Goal: Task Accomplishment & Management: Complete application form

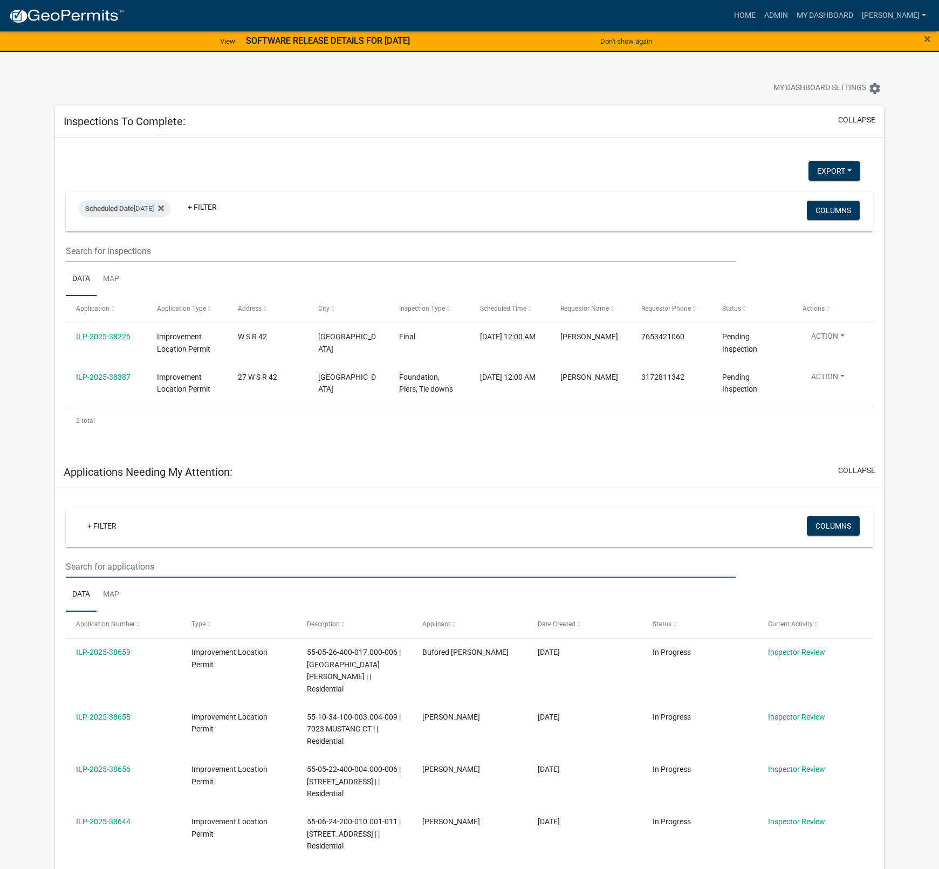
select select "1: 25"
click at [126, 340] on link "ILP-2025-38226" at bounding box center [103, 336] width 54 height 9
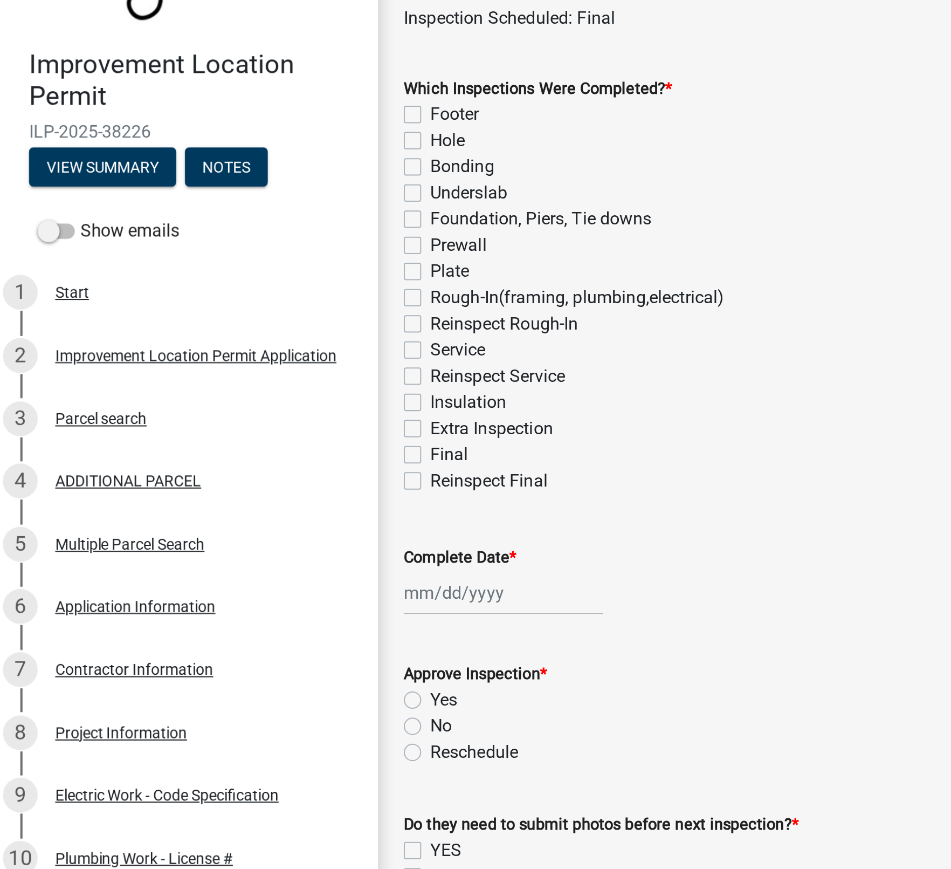
click at [221, 311] on label "Reinspect Final" at bounding box center [249, 317] width 58 height 13
click at [221, 311] on input "Reinspect Final" at bounding box center [223, 314] width 7 height 7
checkbox input "true"
checkbox input "false"
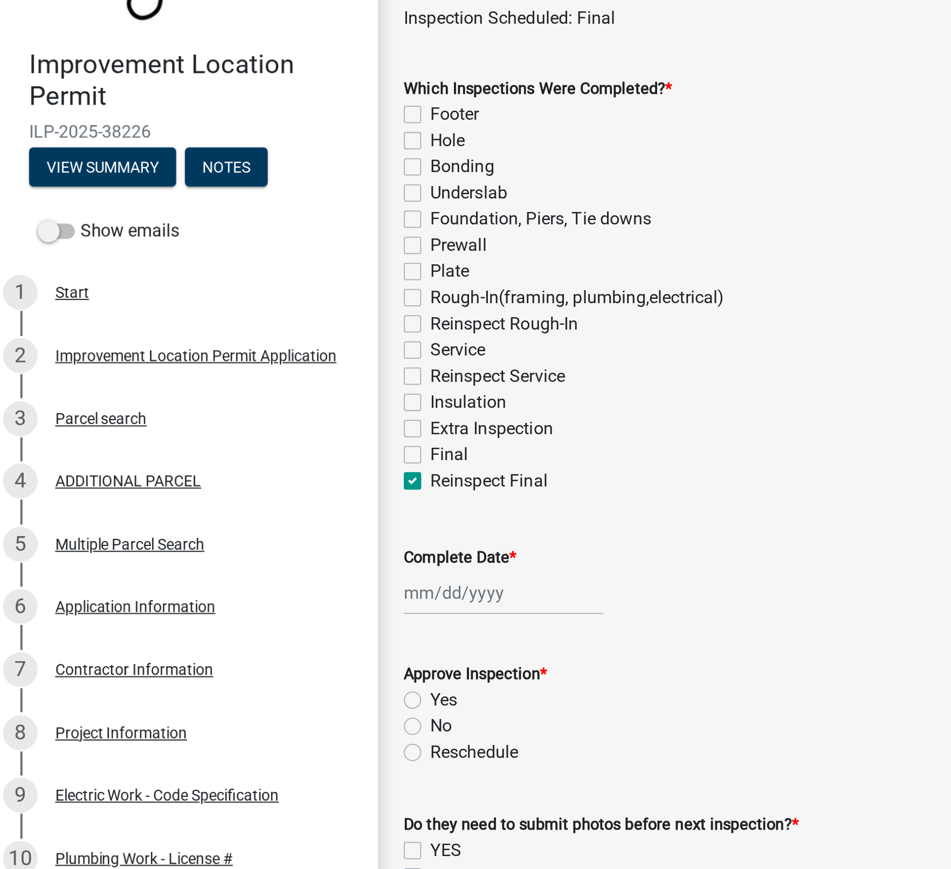
checkbox input "false"
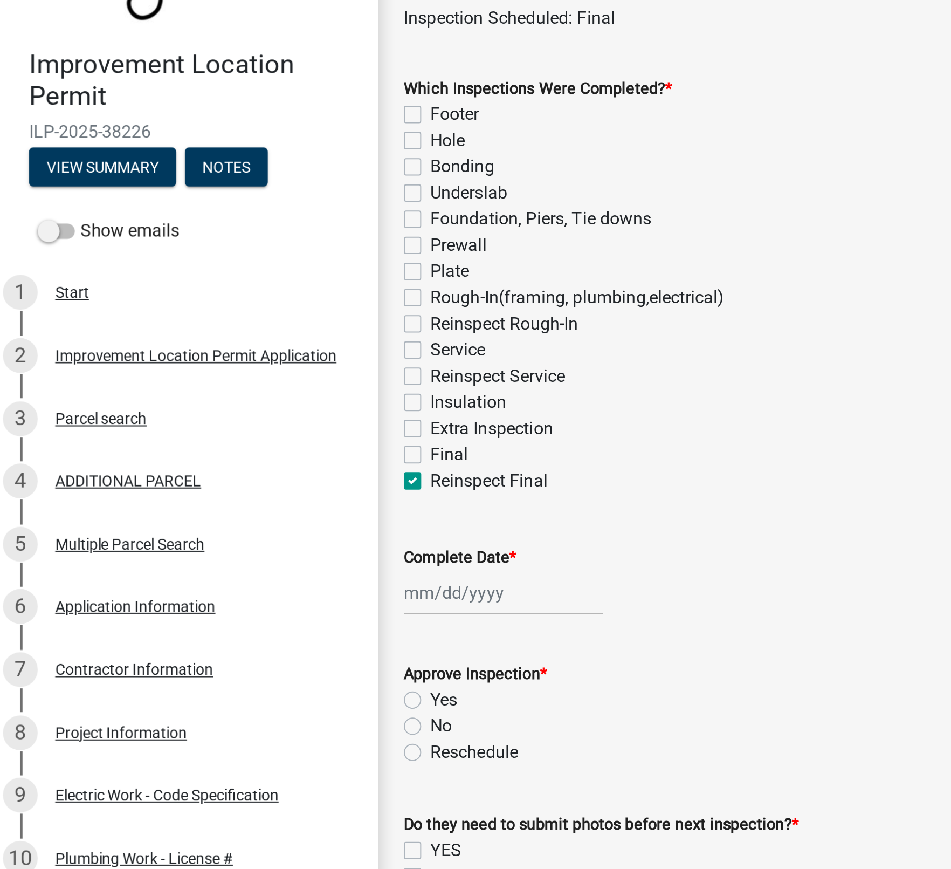
checkbox input "false"
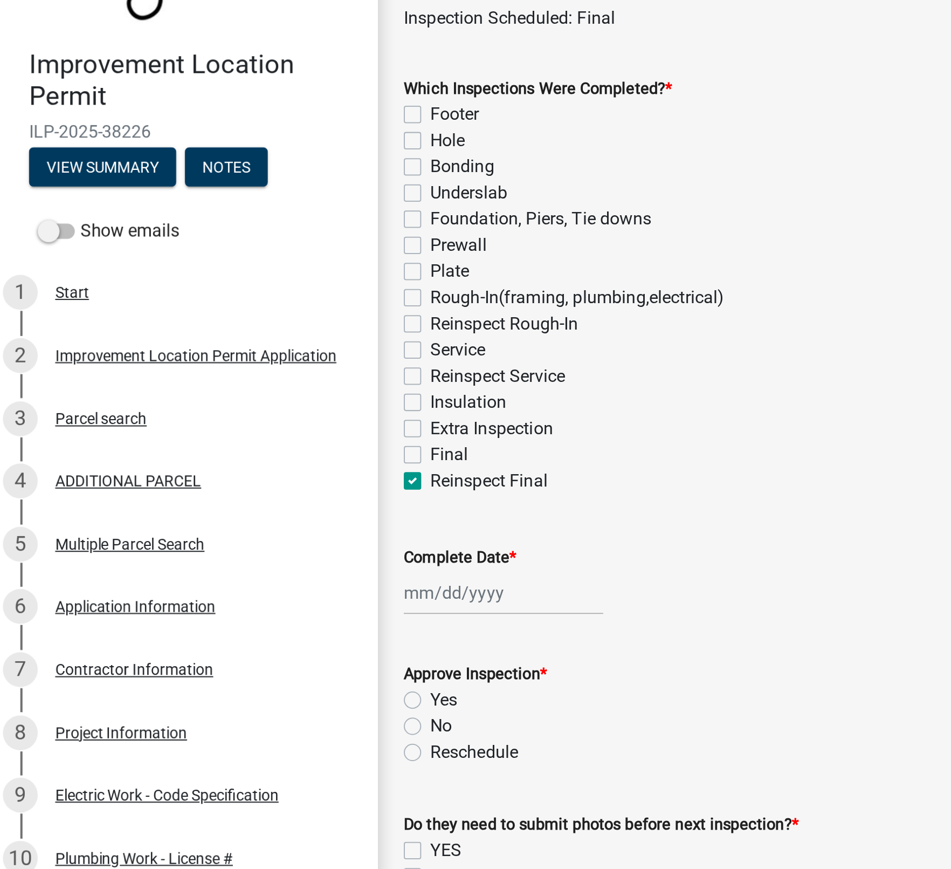
checkbox input "false"
checkbox input "true"
click at [220, 305] on label "Final" at bounding box center [229, 304] width 19 height 13
click at [220, 305] on input "Final" at bounding box center [223, 301] width 7 height 7
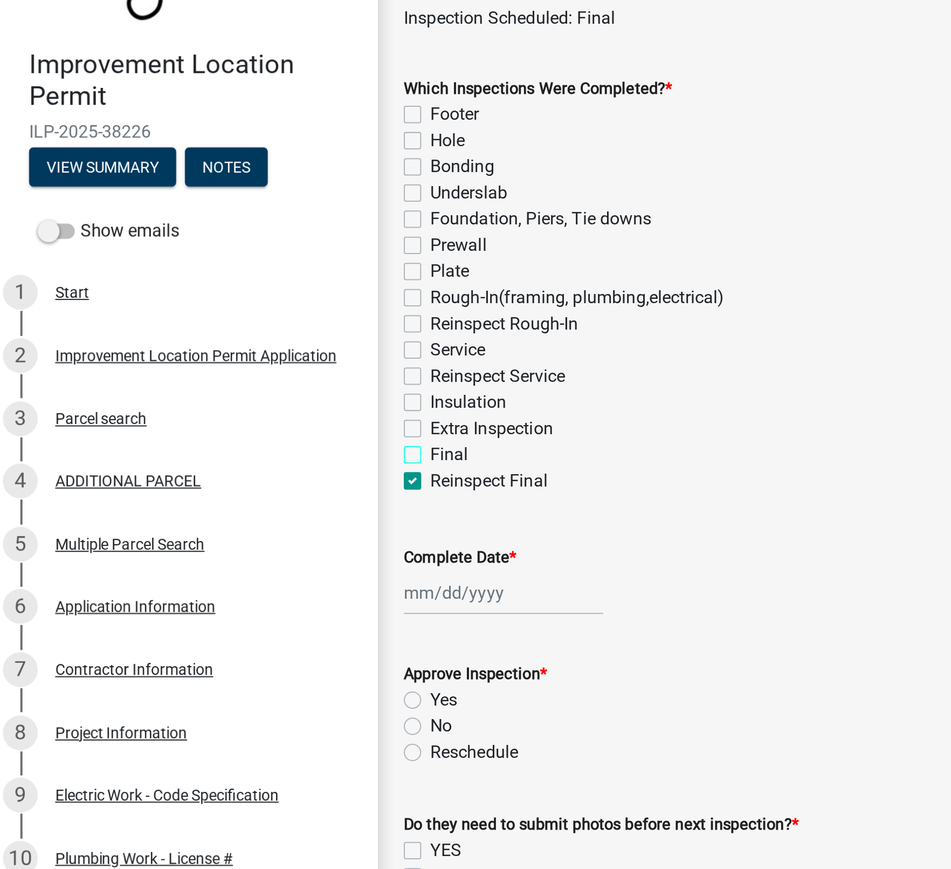
checkbox input "true"
checkbox input "false"
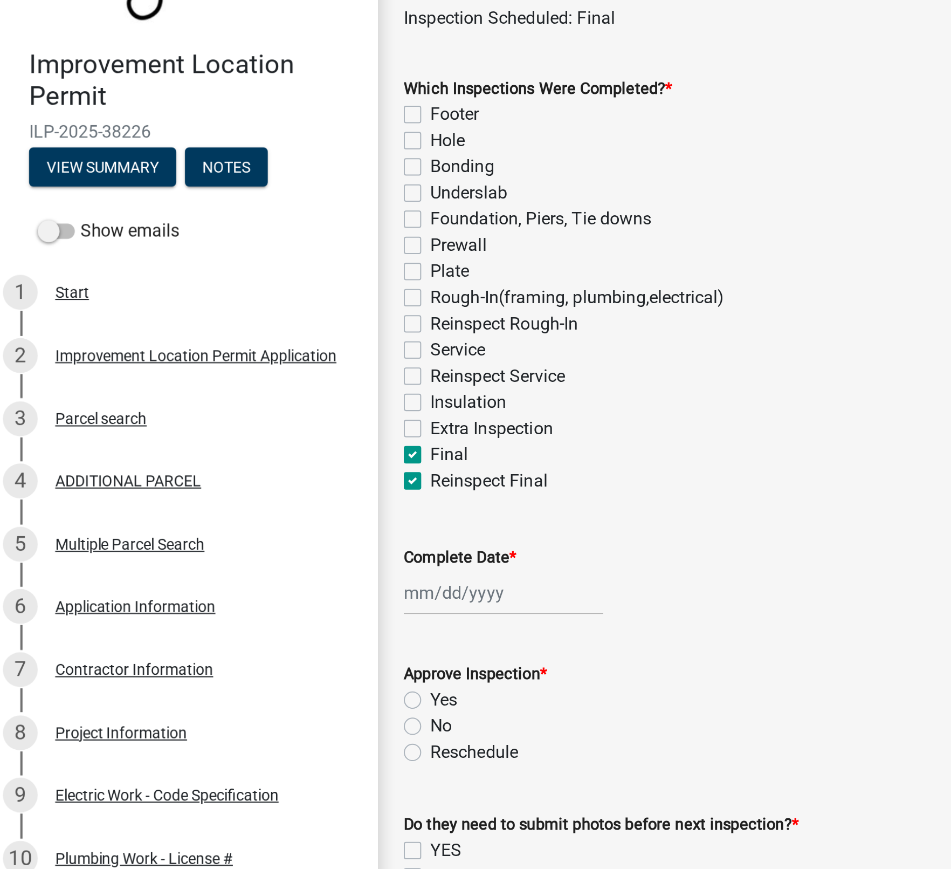
checkbox input "false"
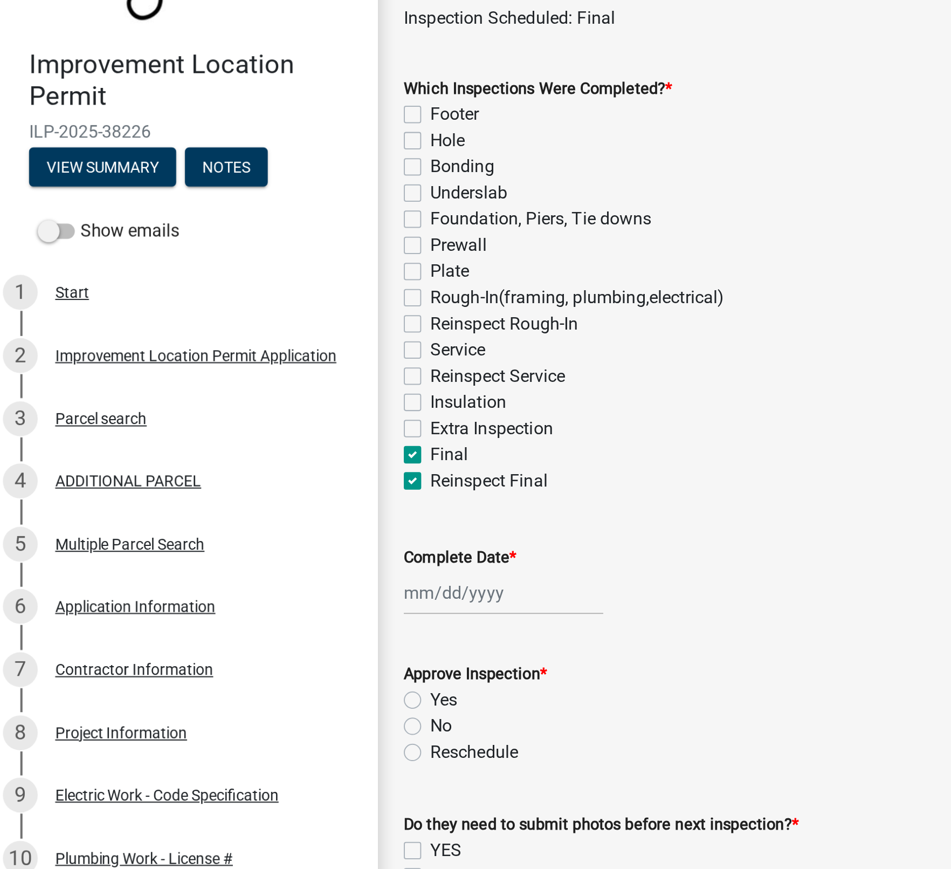
checkbox input "false"
checkbox input "true"
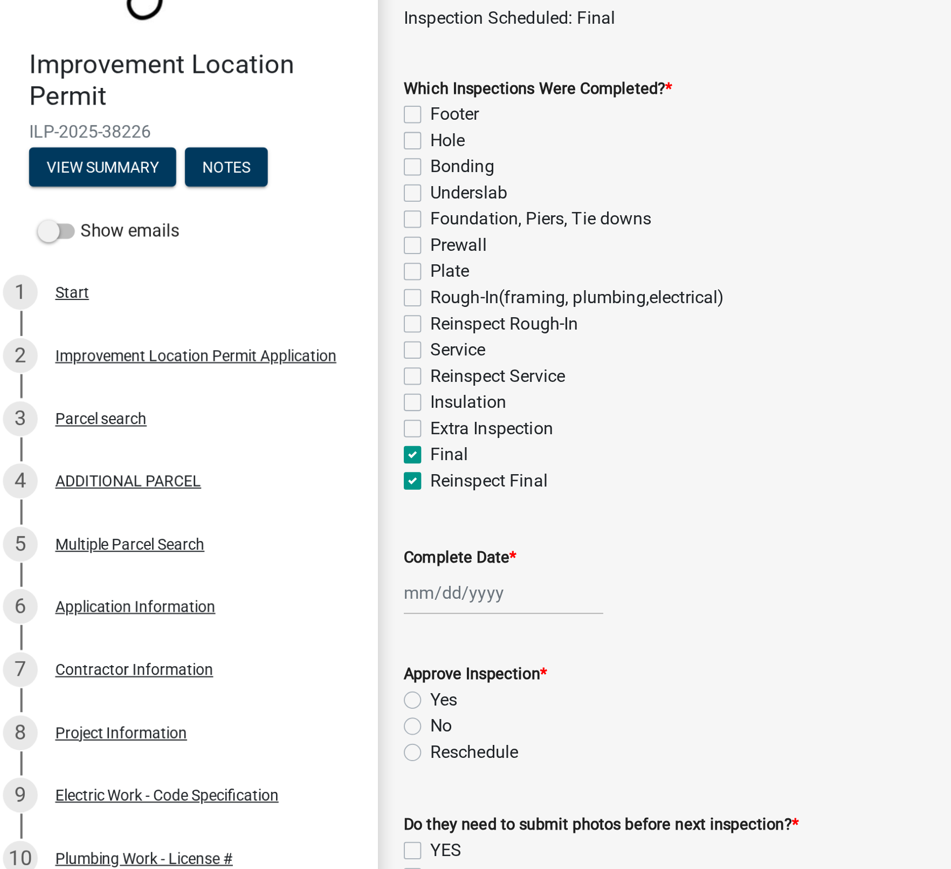
click at [220, 318] on label "Reinspect Final" at bounding box center [249, 317] width 58 height 13
click at [220, 318] on input "Reinspect Final" at bounding box center [223, 314] width 7 height 7
checkbox input "false"
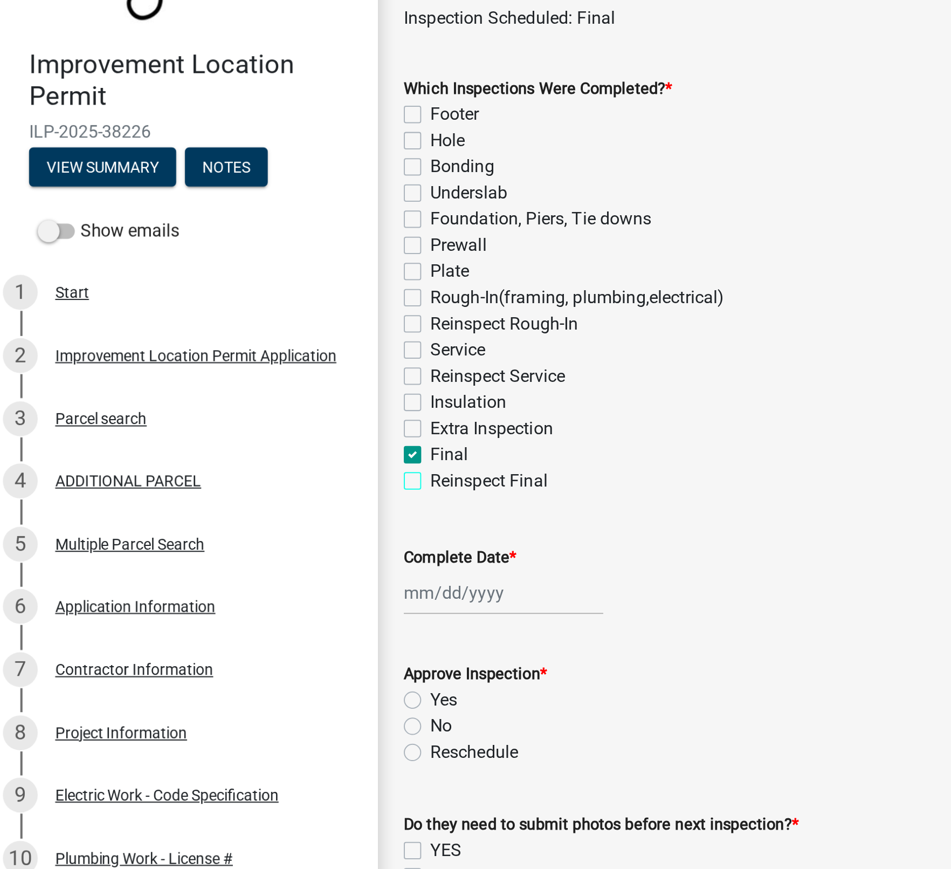
checkbox input "false"
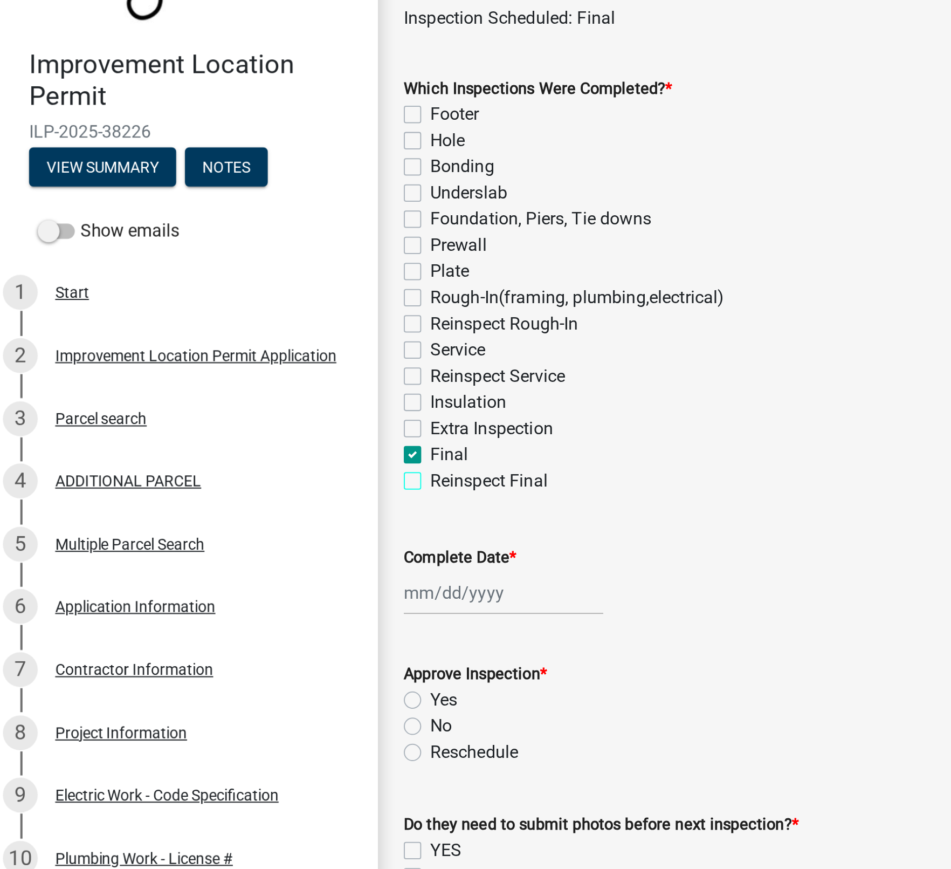
checkbox input "false"
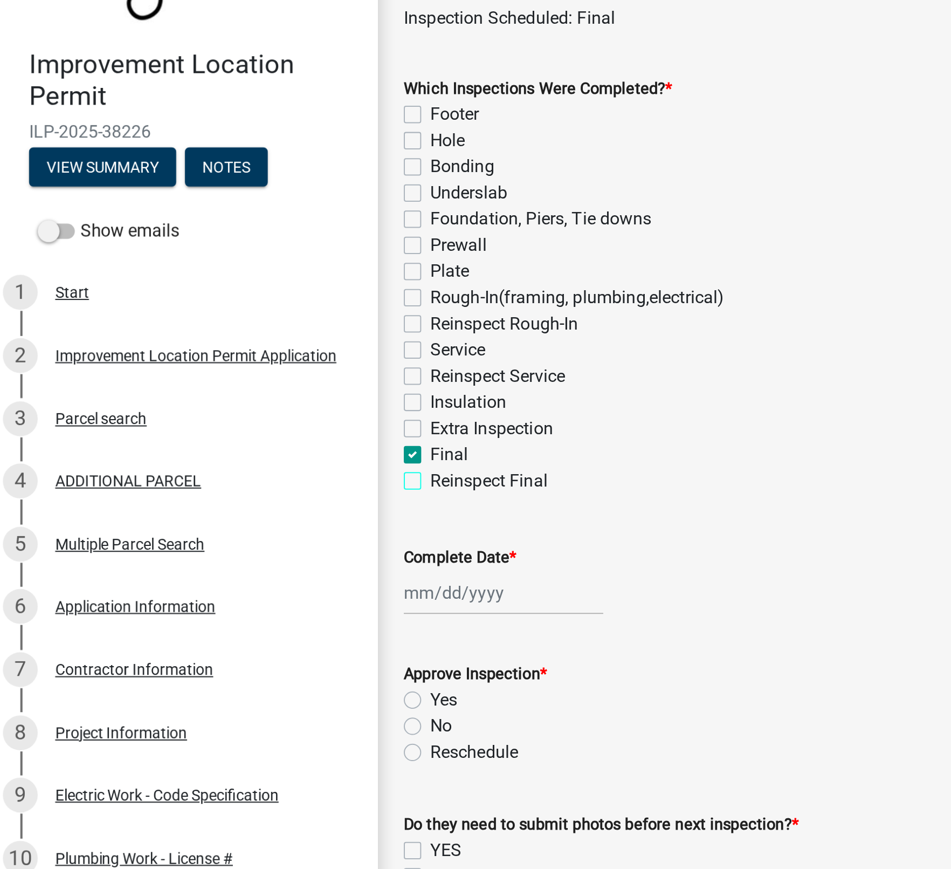
checkbox input "false"
checkbox input "true"
checkbox input "false"
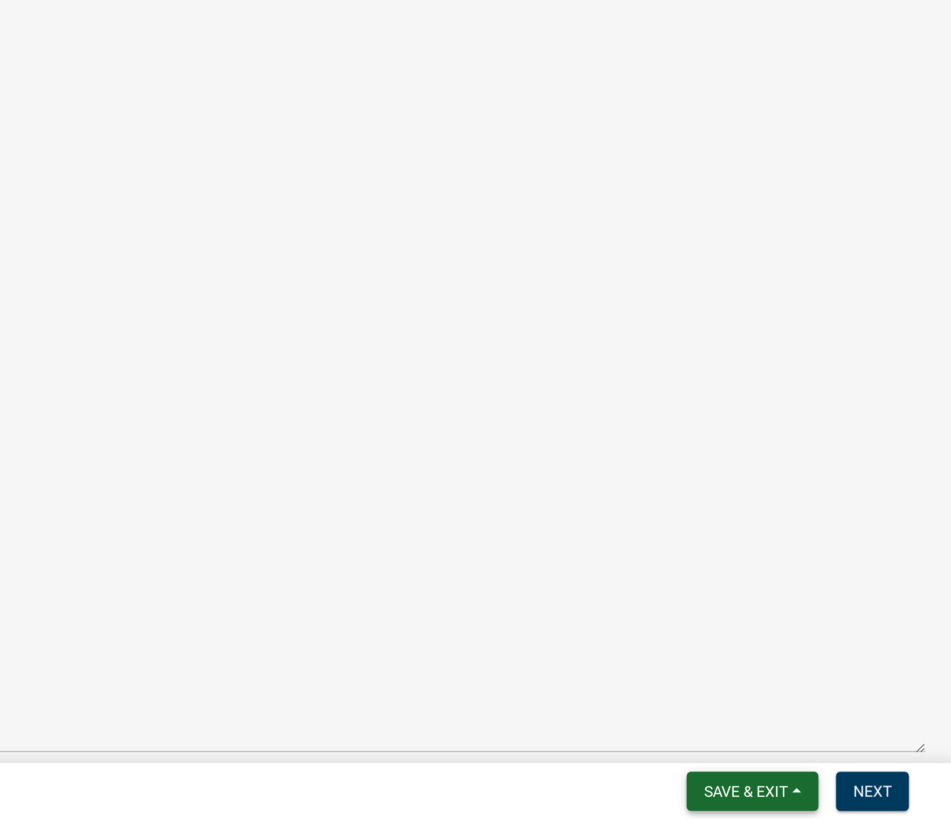
click at [842, 801] on span "Save & Exit" at bounding box center [850, 804] width 42 height 9
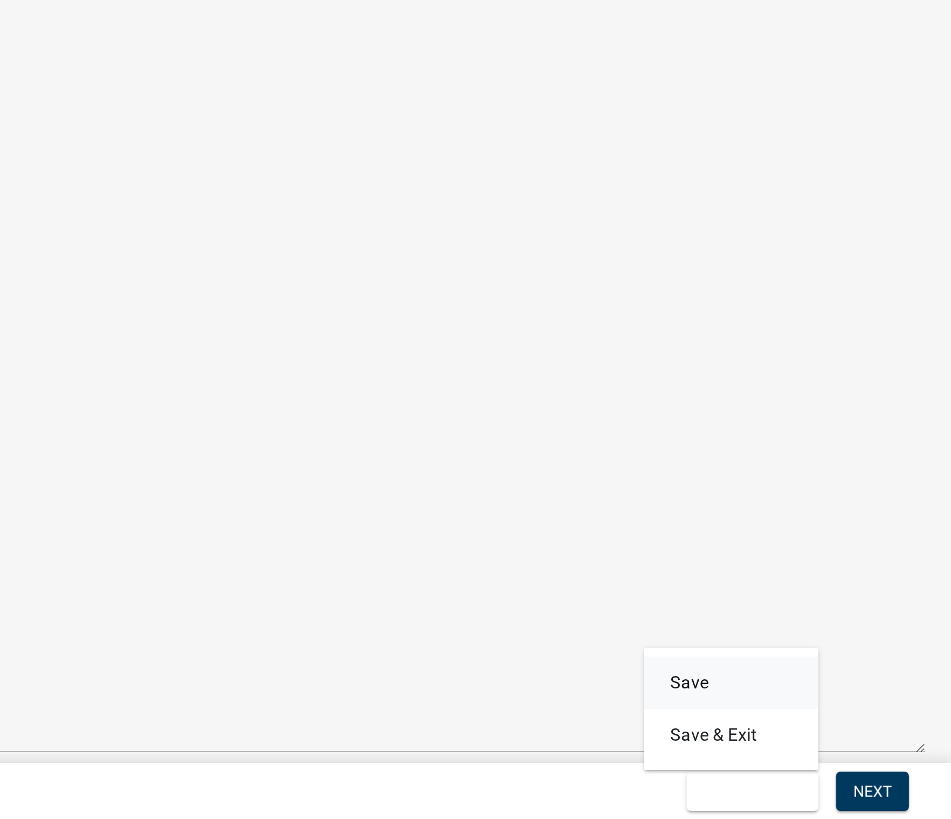
click at [829, 743] on button "Save" at bounding box center [842, 751] width 86 height 26
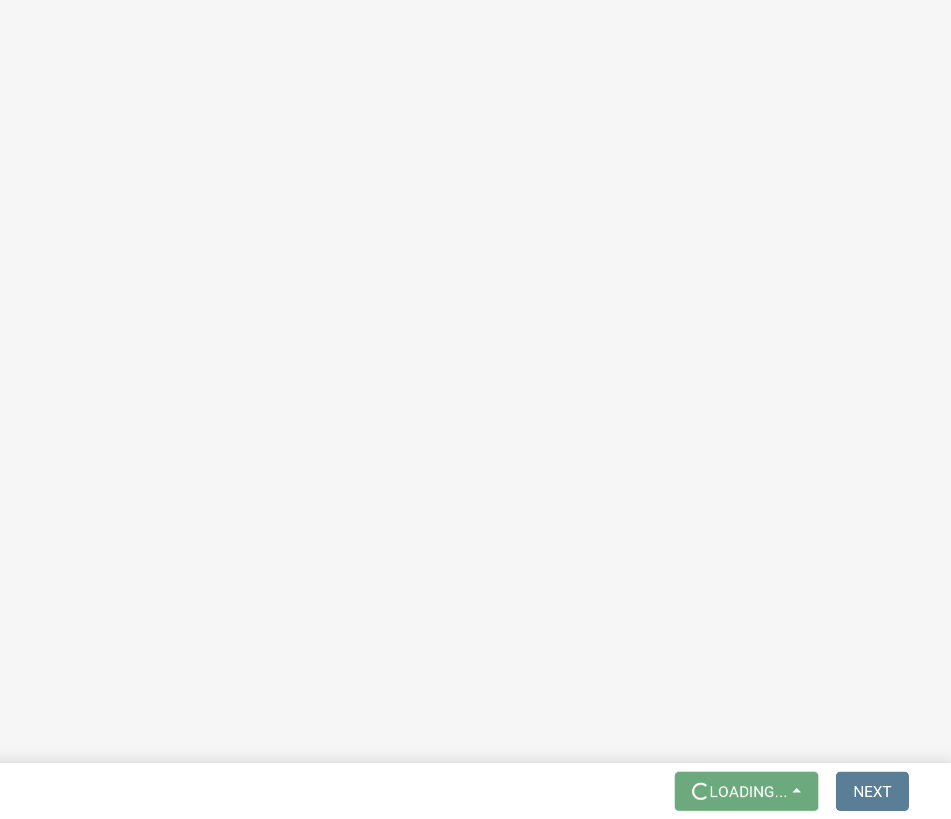
click at [840, 783] on main "Loading..." at bounding box center [572, 393] width 757 height 786
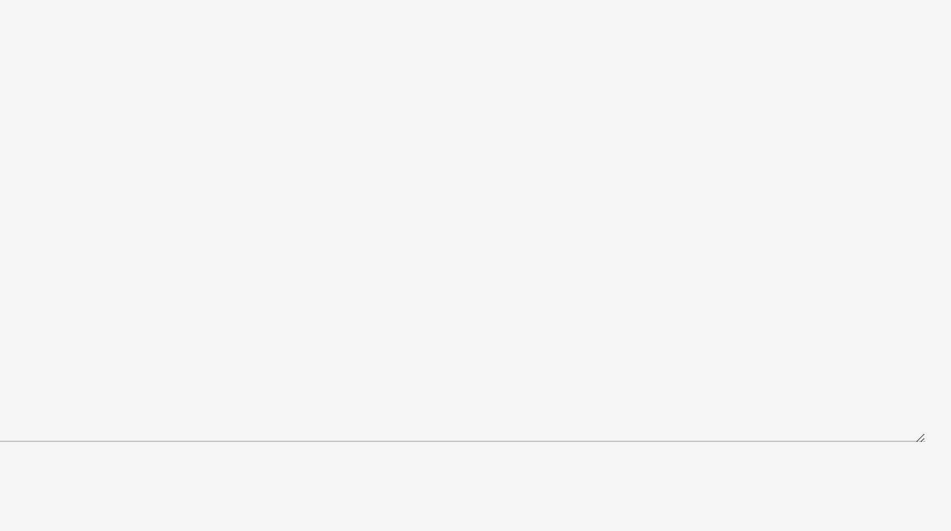
scroll to position [557, 0]
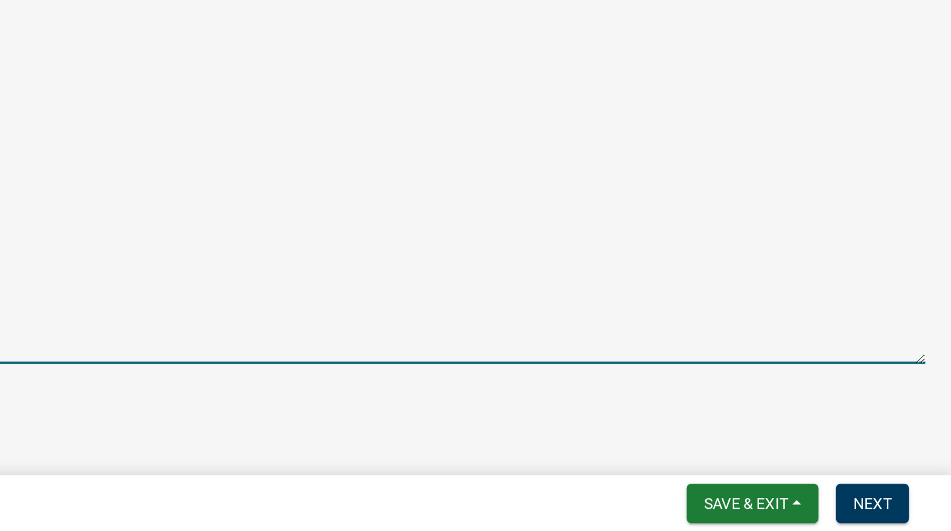
click at [863, 433] on textarea "Notes" at bounding box center [572, 422] width 731 height 51
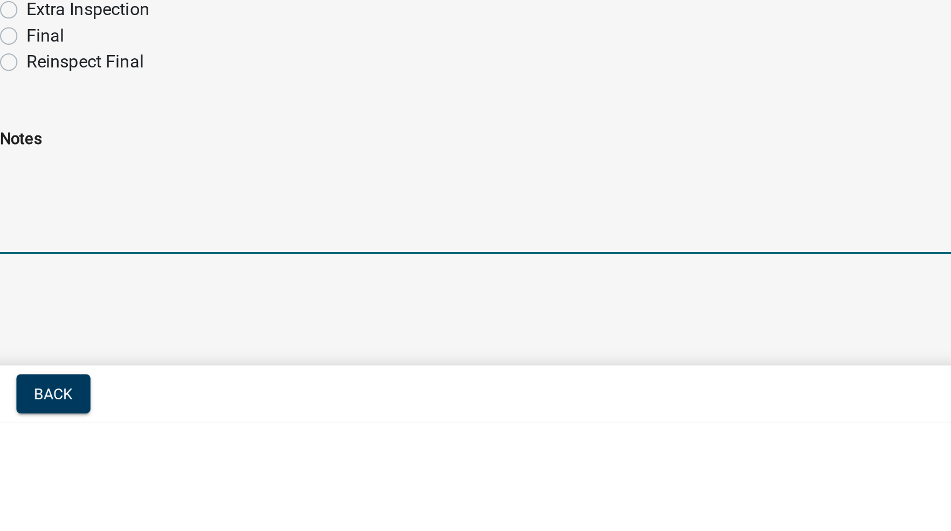
click at [623, 402] on textarea "Notes" at bounding box center [572, 422] width 731 height 51
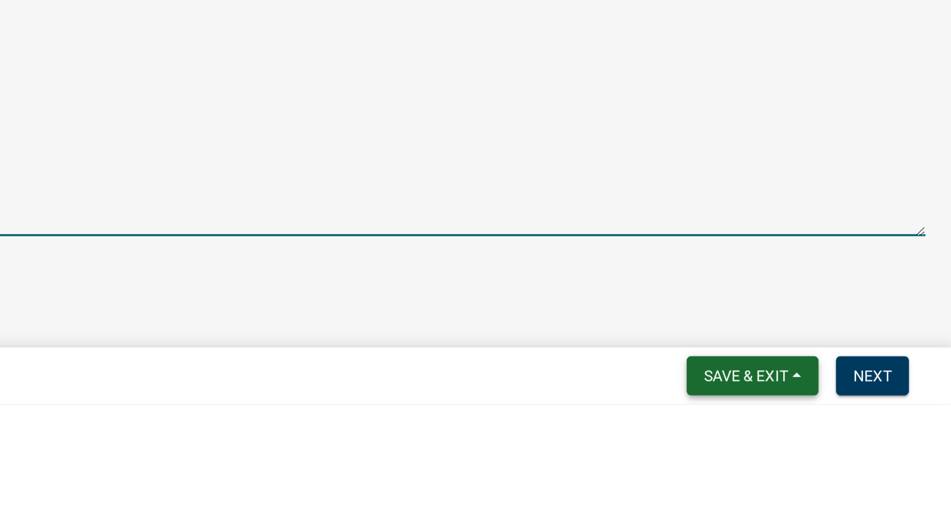
click at [849, 513] on span "Save & Exit" at bounding box center [850, 516] width 42 height 9
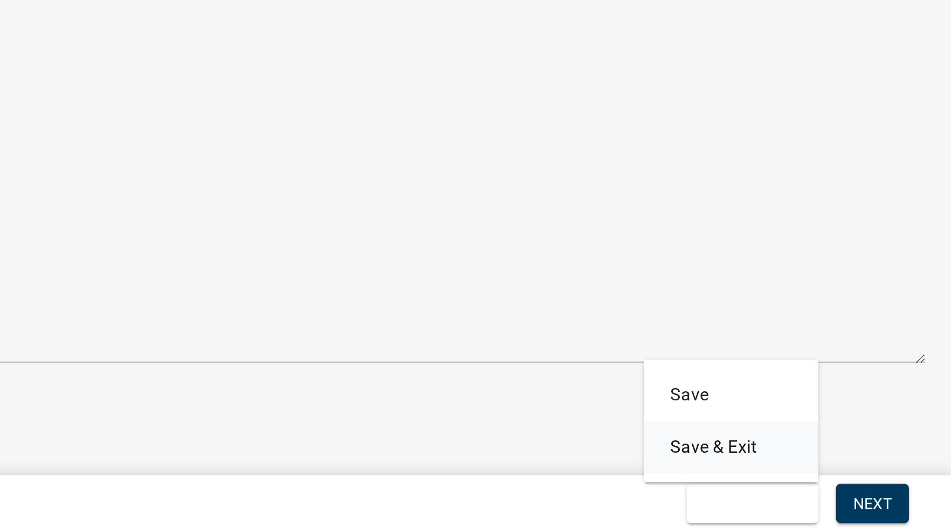
click at [834, 486] on button "Save & Exit" at bounding box center [842, 489] width 86 height 26
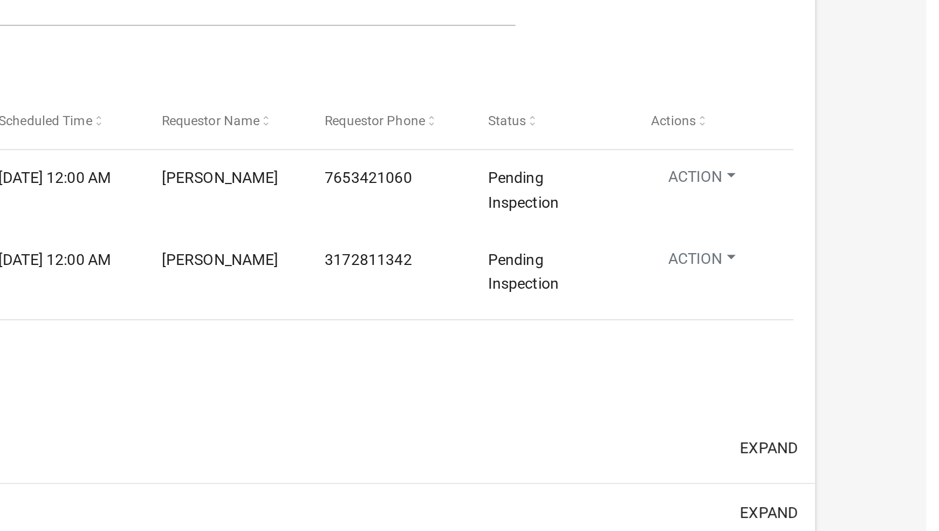
select select "1: 25"
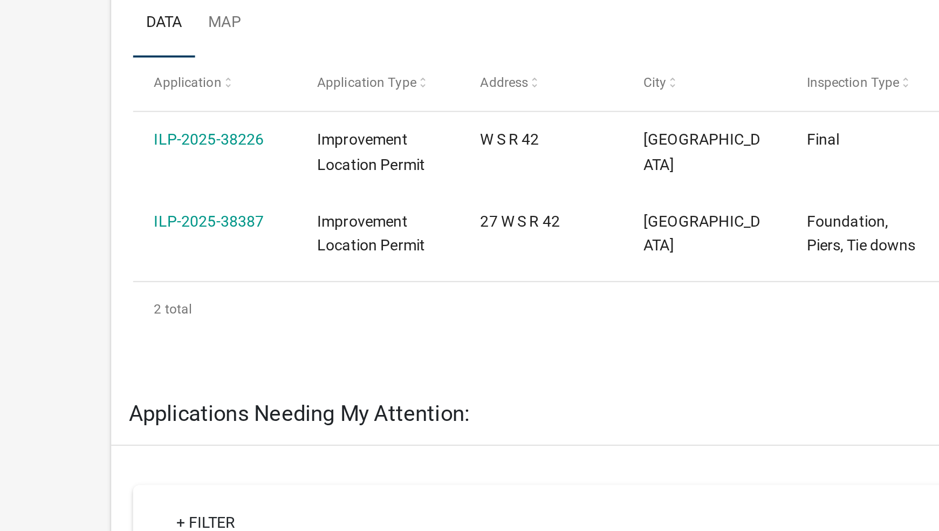
click at [119, 379] on link "ILP-2025-38387" at bounding box center [103, 377] width 54 height 9
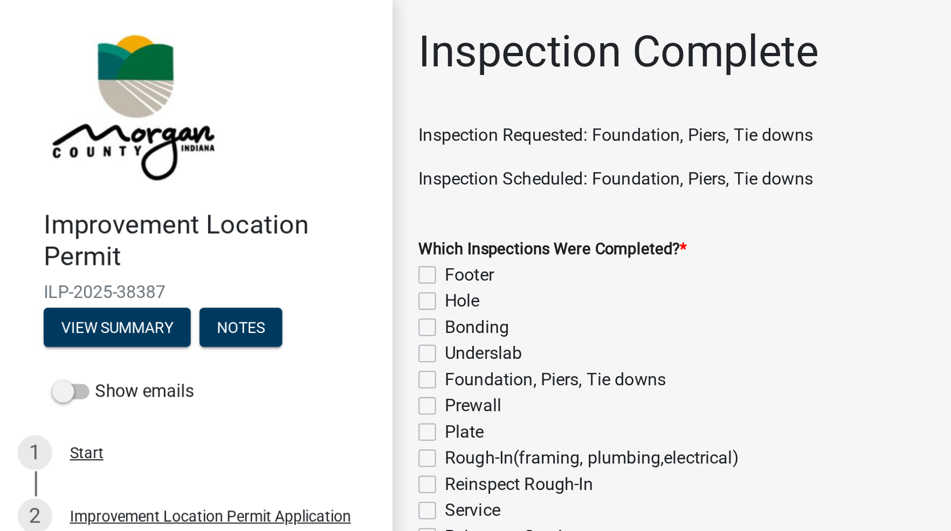
click at [221, 180] on label "Underslab" at bounding box center [239, 174] width 38 height 13
click at [221, 175] on input "Underslab" at bounding box center [223, 171] width 7 height 7
checkbox input "true"
checkbox input "false"
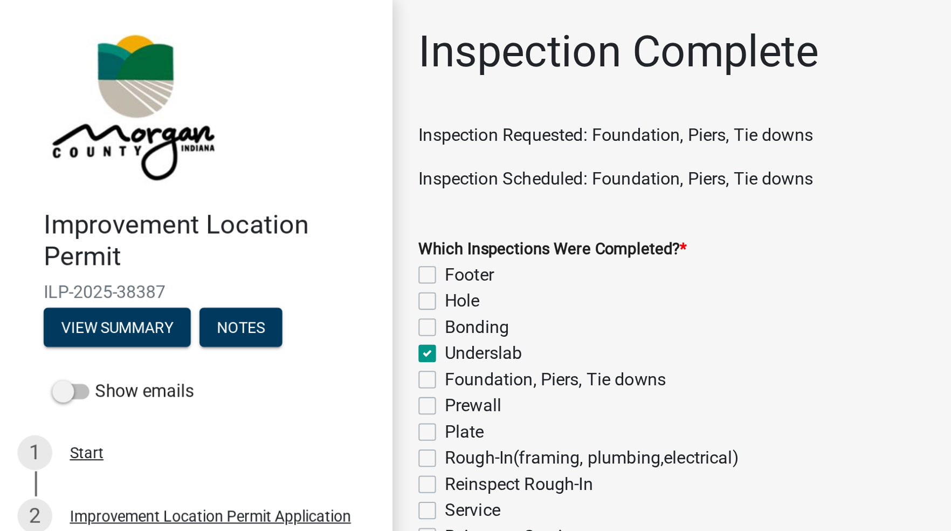
checkbox input "false"
checkbox input "true"
checkbox input "false"
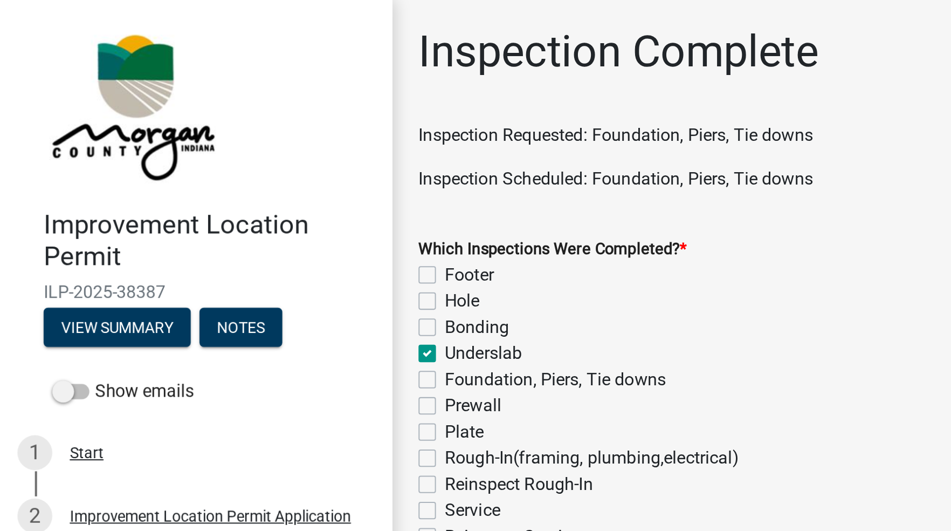
checkbox input "false"
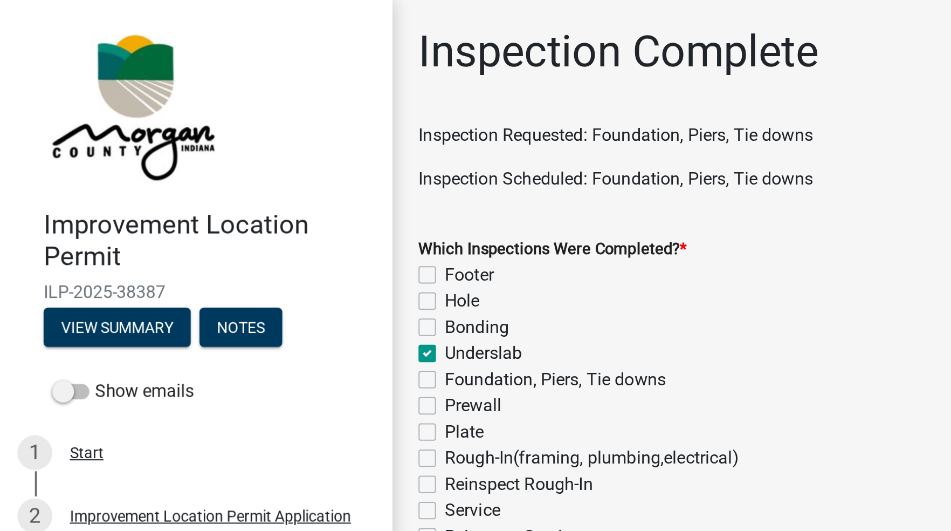
checkbox input "false"
click at [220, 191] on label "Foundation, Piers, Tie downs" at bounding box center [274, 187] width 109 height 13
click at [220, 188] on input "Foundation, Piers, Tie downs" at bounding box center [223, 184] width 7 height 7
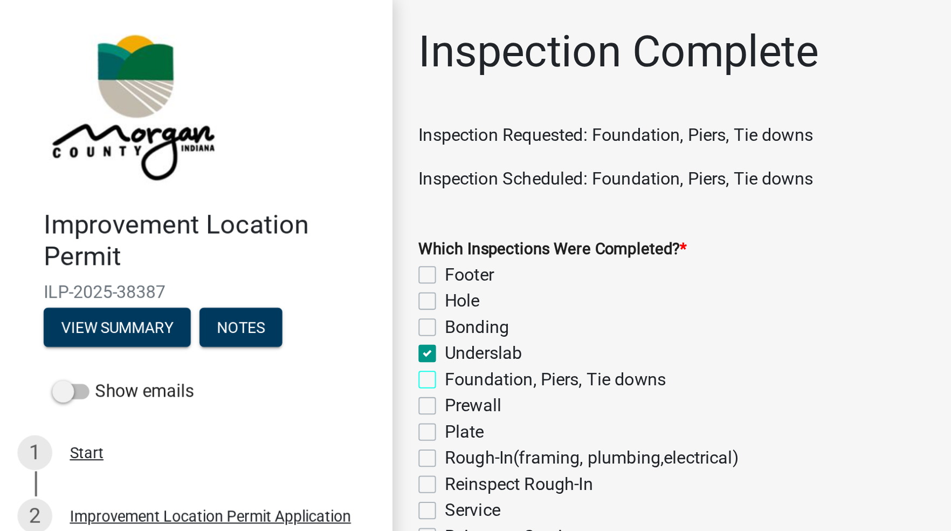
checkbox input "true"
checkbox input "false"
checkbox input "true"
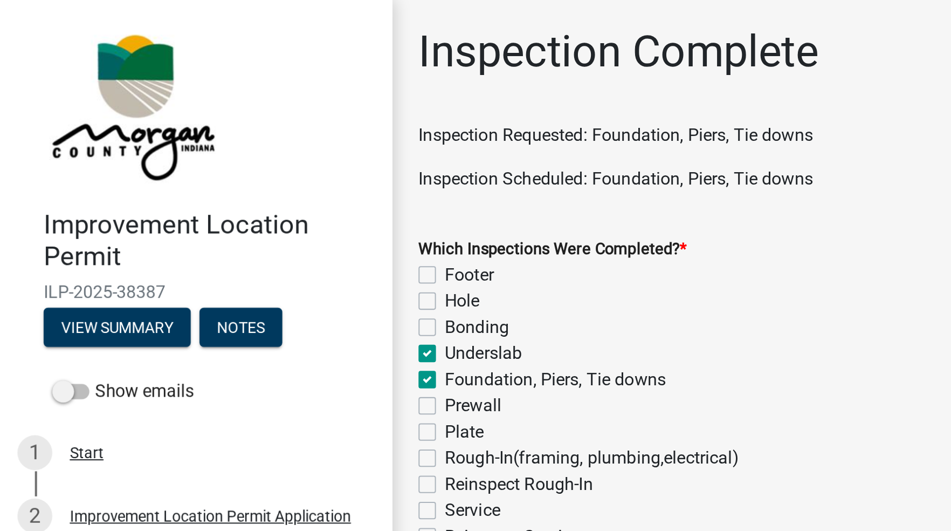
checkbox input "true"
checkbox input "false"
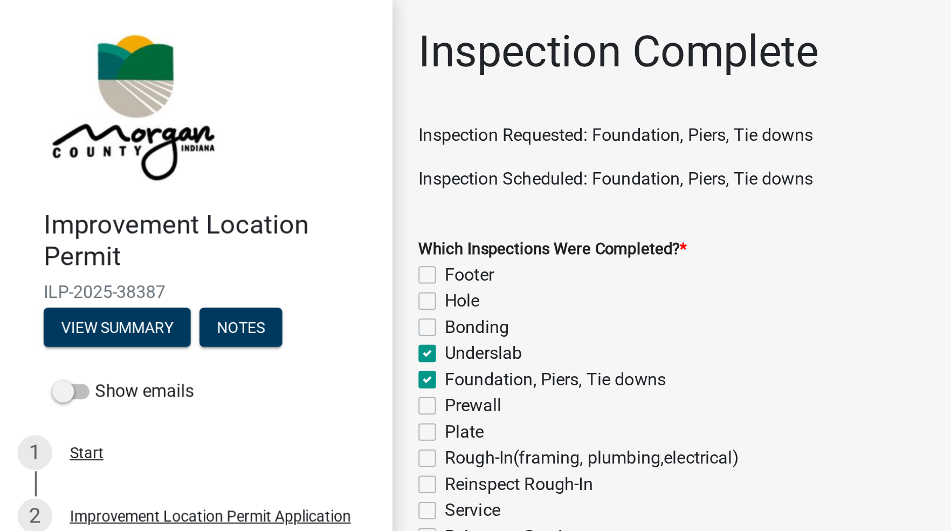
checkbox input "false"
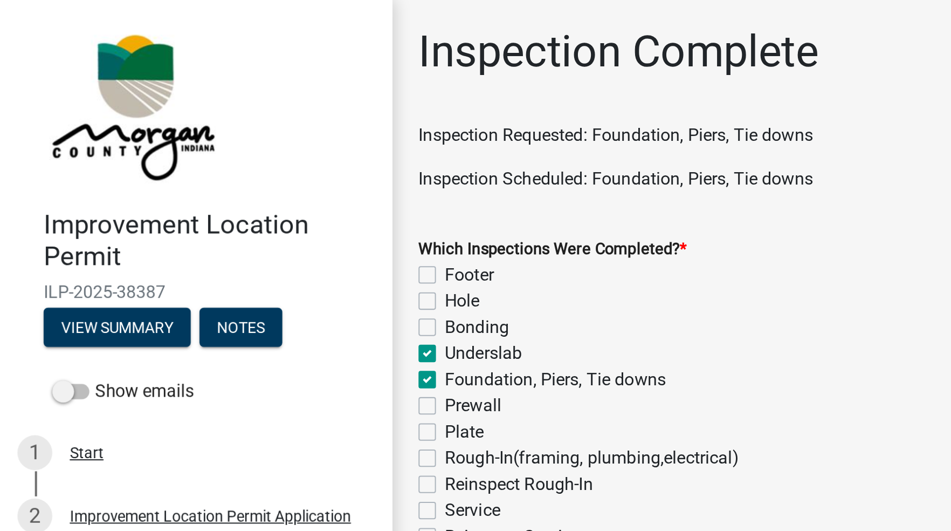
checkbox input "false"
click at [220, 175] on label "Underslab" at bounding box center [239, 174] width 38 height 13
click at [220, 175] on input "Underslab" at bounding box center [223, 171] width 7 height 7
checkbox input "false"
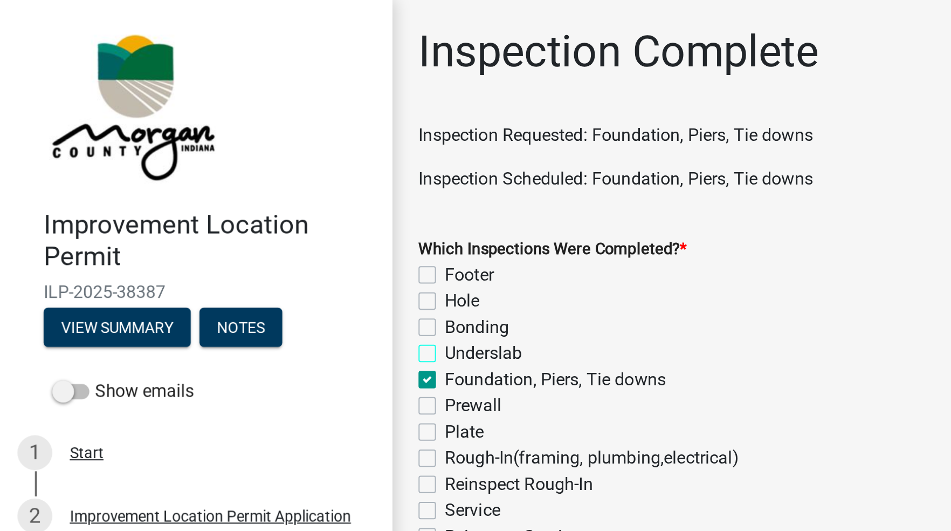
checkbox input "false"
checkbox input "true"
checkbox input "false"
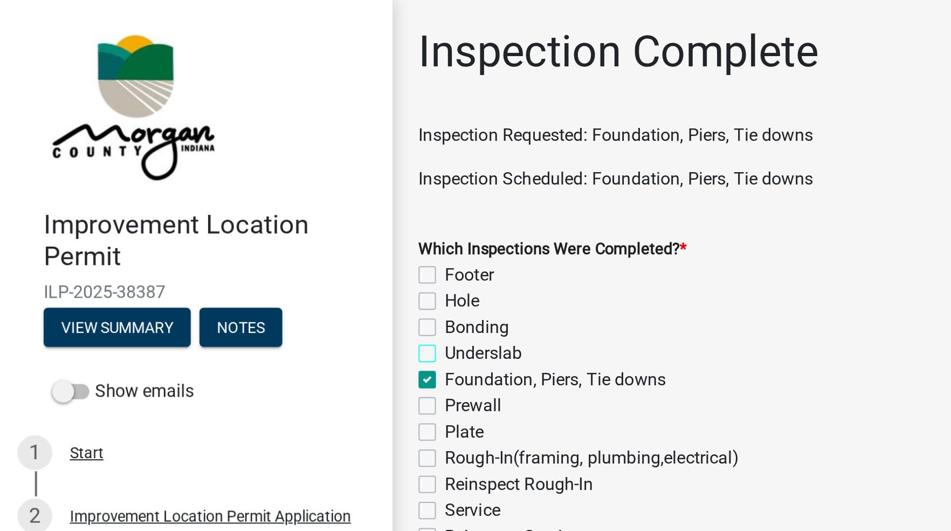
checkbox input "false"
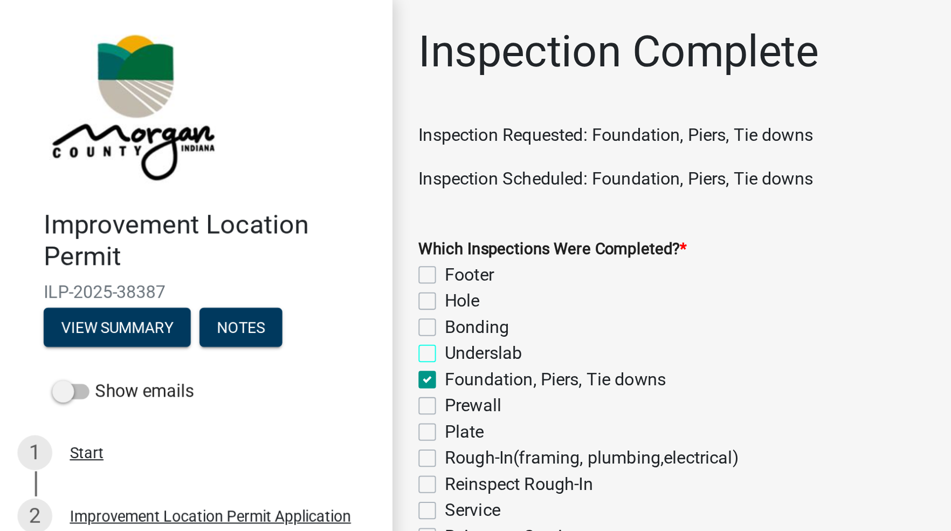
checkbox input "false"
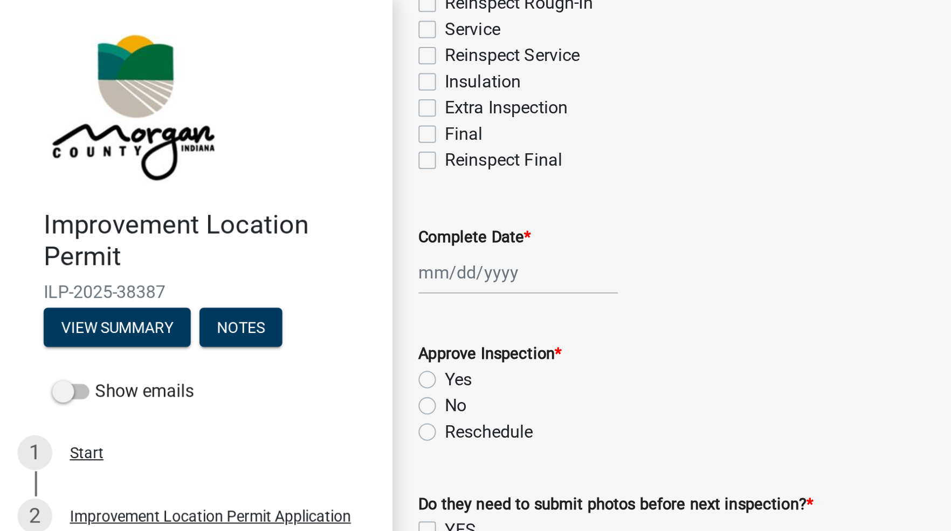
scroll to position [243, 0]
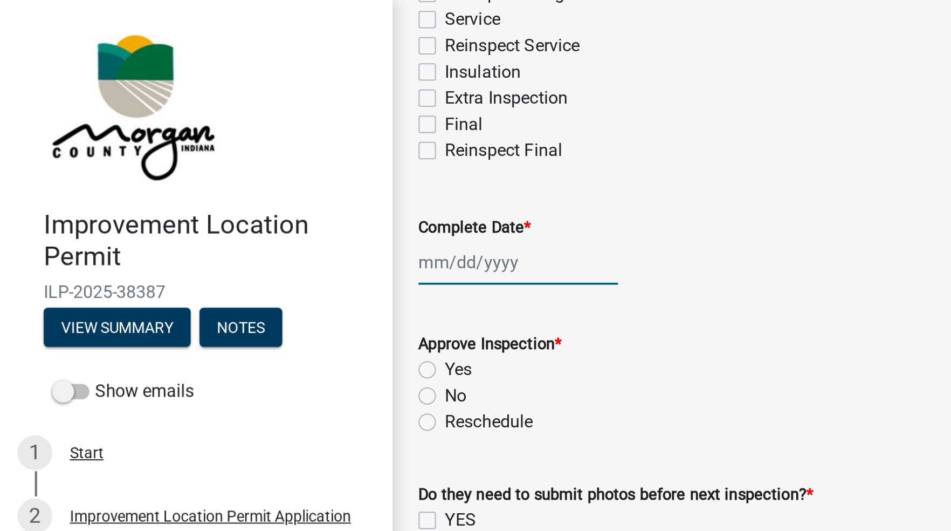
click at [234, 132] on div at bounding box center [256, 130] width 99 height 22
select select "10"
select select "2025"
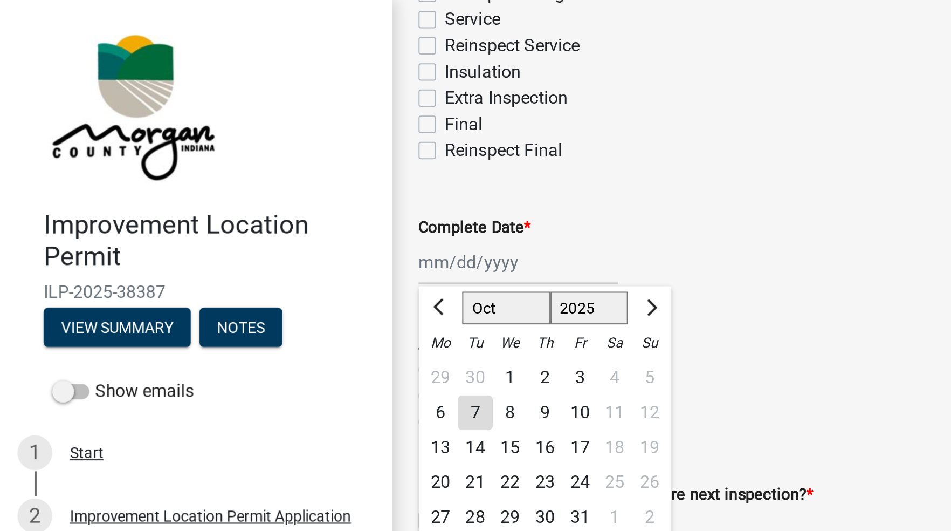
click at [232, 207] on div "7" at bounding box center [235, 204] width 17 height 17
type input "[DATE]"
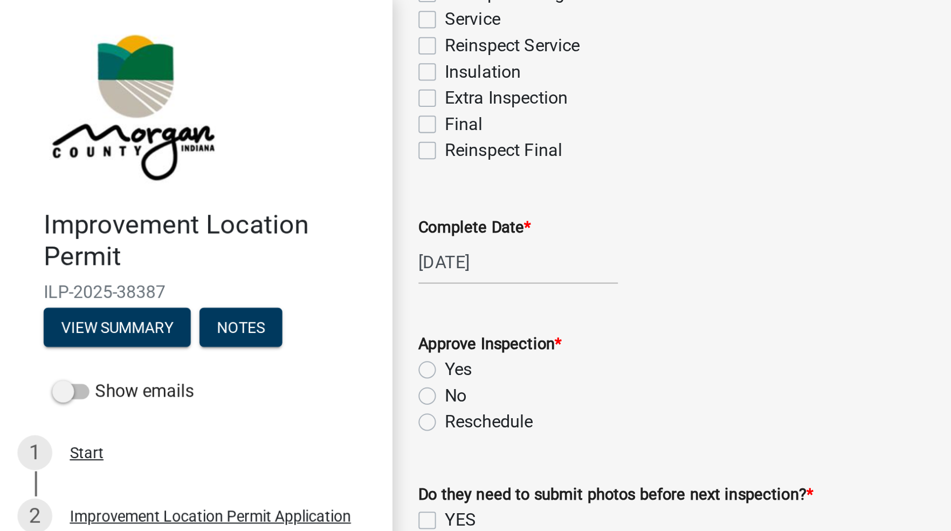
click at [220, 187] on label "Yes" at bounding box center [226, 182] width 13 height 13
click at [220, 183] on input "Yes" at bounding box center [223, 179] width 7 height 7
radio input "true"
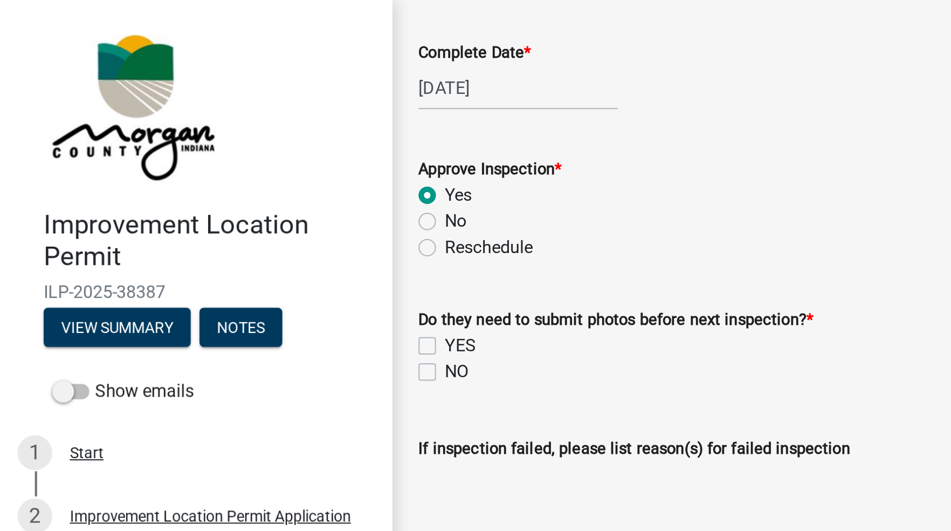
scroll to position [332, 0]
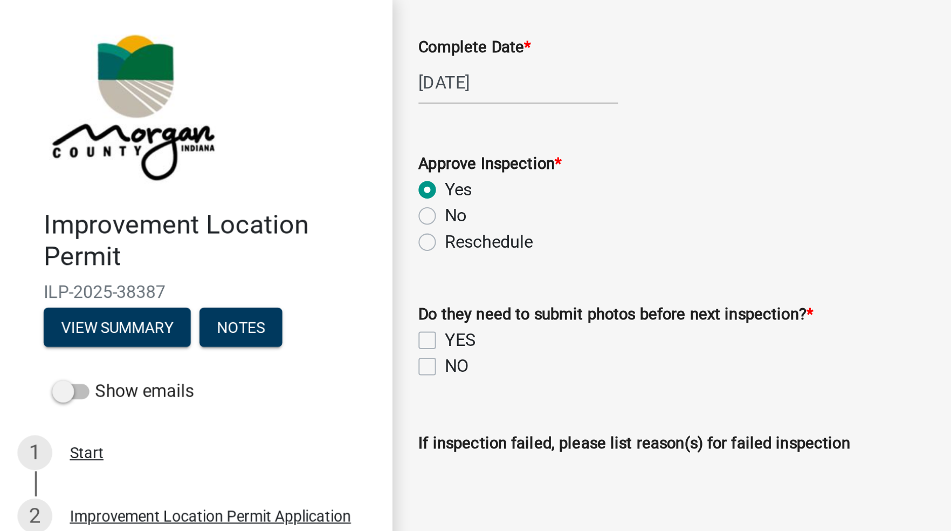
click at [220, 183] on label "NO" at bounding box center [226, 181] width 12 height 13
click at [220, 182] on input "NO" at bounding box center [223, 178] width 7 height 7
checkbox input "true"
checkbox input "false"
checkbox input "true"
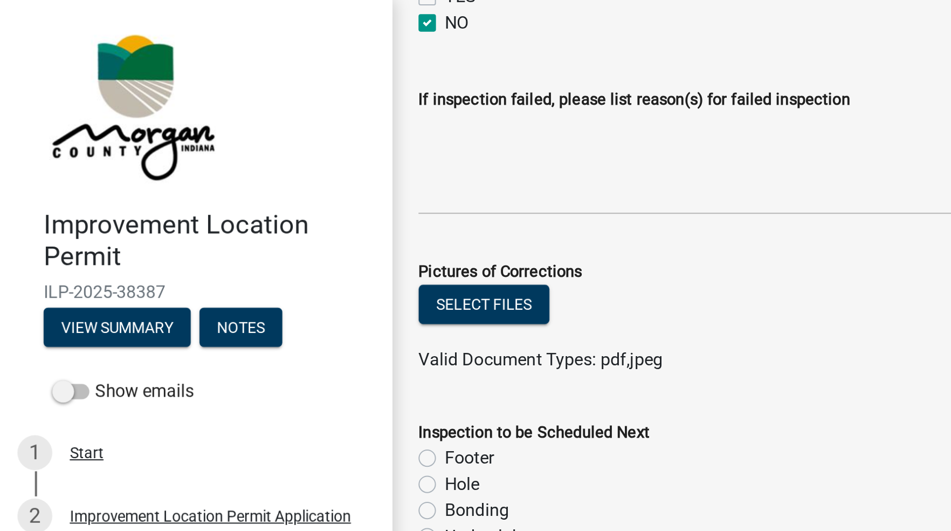
scroll to position [557, 0]
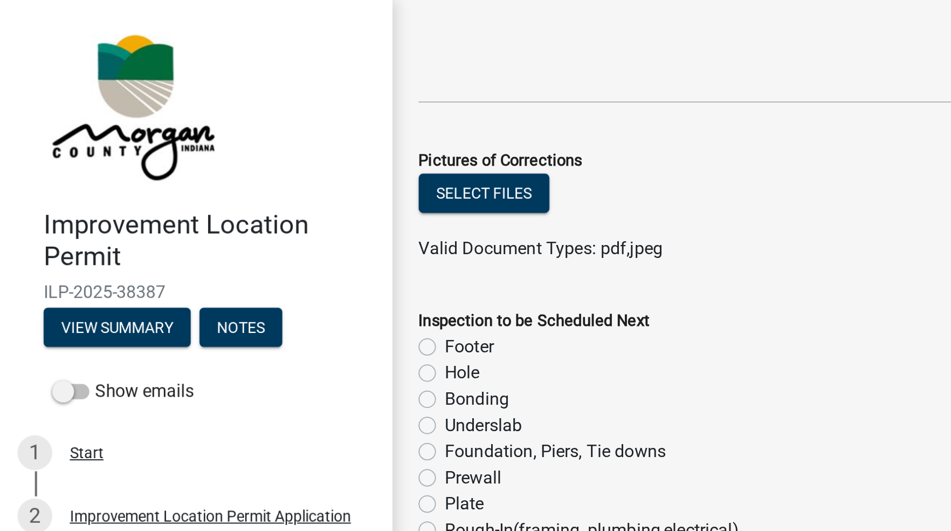
click at [220, 259] on label "Rough-In(framing, plumbing,electrical)" at bounding box center [293, 262] width 146 height 13
click at [220, 259] on input "Rough-In(framing, plumbing,electrical)" at bounding box center [223, 259] width 7 height 7
radio input "true"
click at [220, 240] on label "Prewall" at bounding box center [234, 236] width 28 height 13
click at [220, 237] on input "Prewall" at bounding box center [223, 233] width 7 height 7
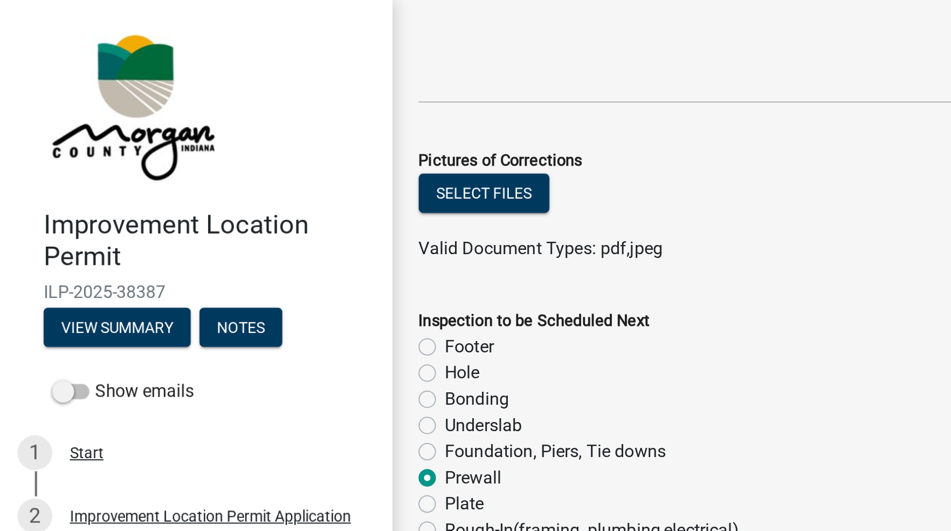
radio input "true"
click at [222, 259] on label "Rough-In(framing, plumbing,electrical)" at bounding box center [293, 262] width 146 height 13
click at [222, 259] on input "Rough-In(framing, plumbing,electrical)" at bounding box center [223, 259] width 7 height 7
radio input "true"
click at [220, 246] on label "Plate" at bounding box center [229, 249] width 19 height 13
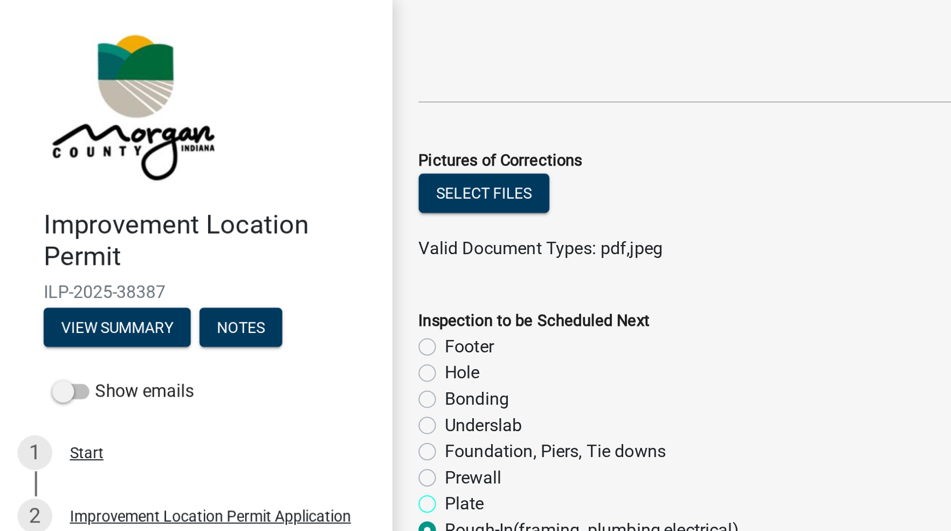
click at [220, 246] on input "Plate" at bounding box center [223, 246] width 7 height 7
radio input "true"
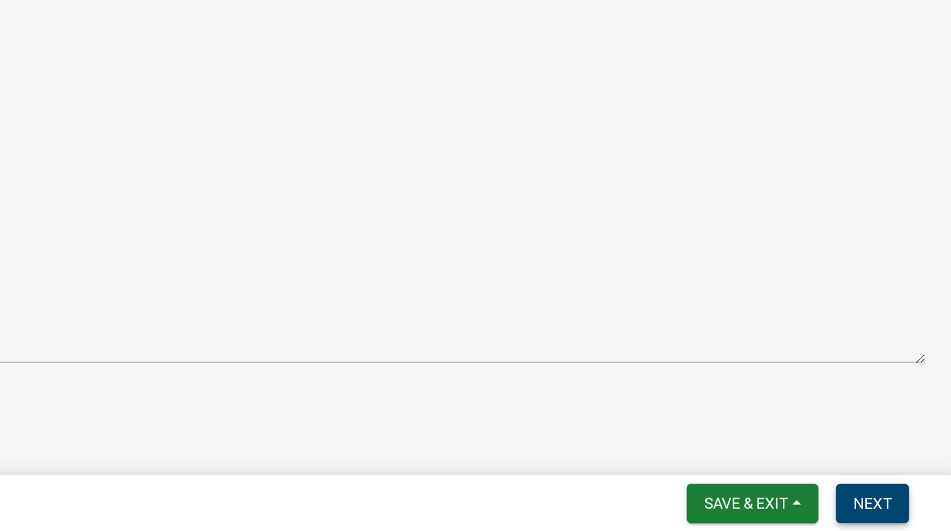
click at [910, 522] on button "Next" at bounding box center [912, 516] width 36 height 19
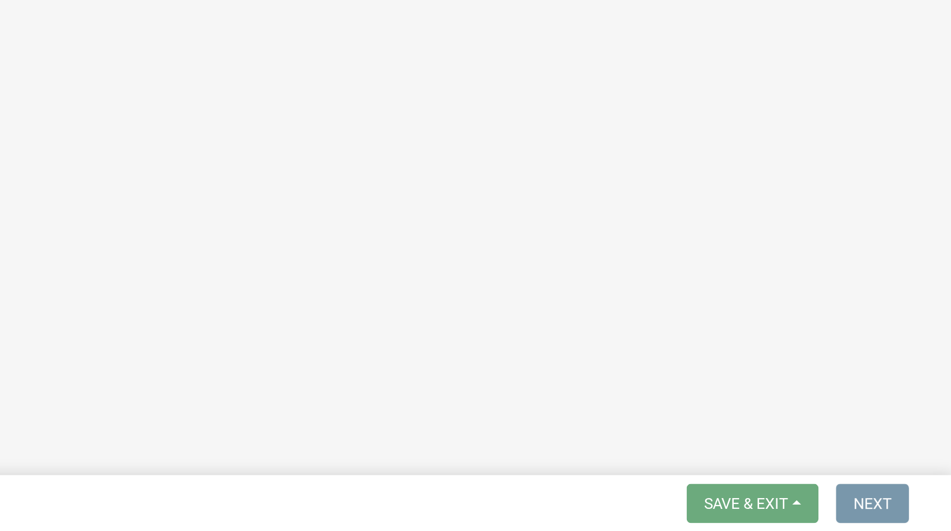
scroll to position [0, 0]
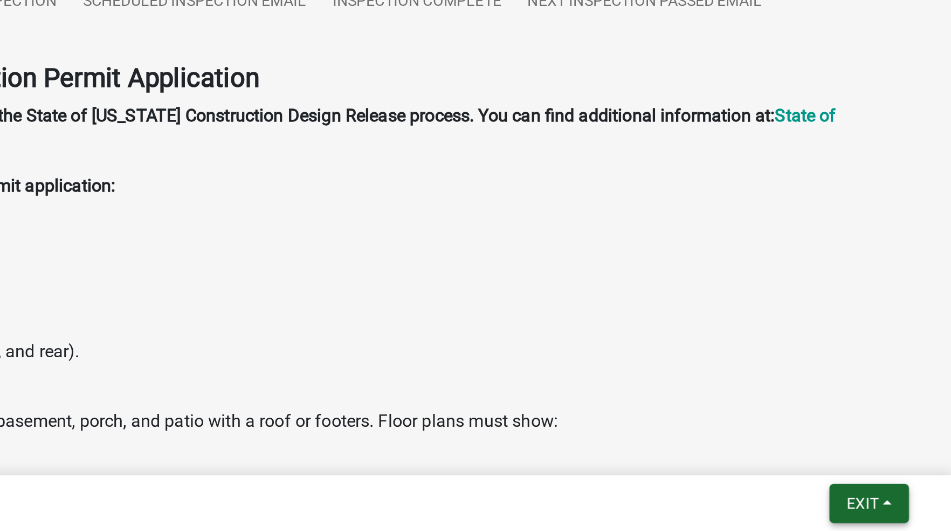
click at [902, 526] on button "Exit" at bounding box center [910, 516] width 39 height 19
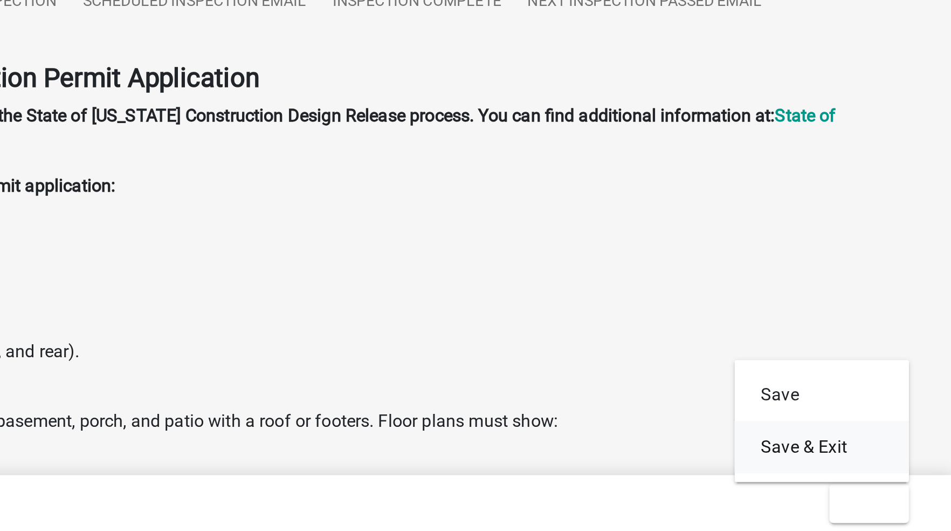
click at [880, 481] on button "Save & Exit" at bounding box center [887, 489] width 86 height 26
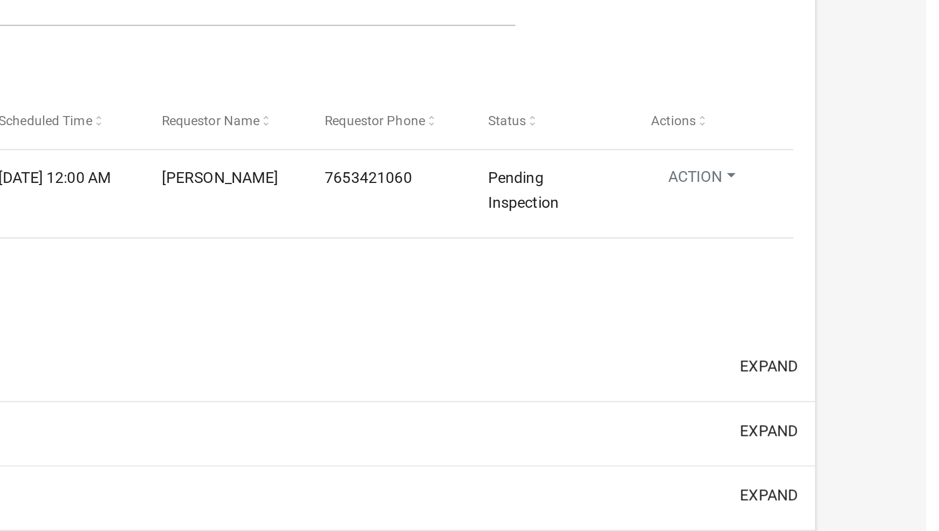
select select "1: 25"
